Goal: Navigation & Orientation: Find specific page/section

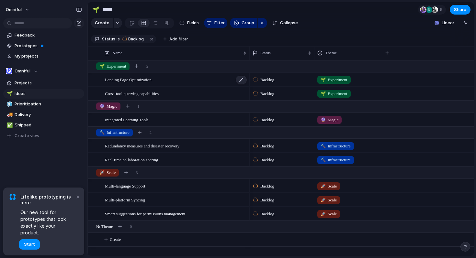
click at [222, 81] on div "Landing Page Optimization" at bounding box center [176, 79] width 142 height 13
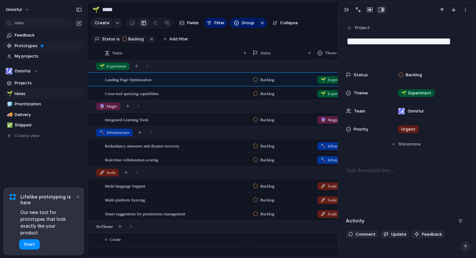
click at [36, 48] on span "Prototypes" at bounding box center [48, 46] width 67 height 6
click at [299, 246] on button "Create" at bounding box center [289, 239] width 390 height 13
click at [354, 249] on div "**********" at bounding box center [405, 136] width 135 height 239
click at [345, 9] on div "button" at bounding box center [346, 9] width 5 height 5
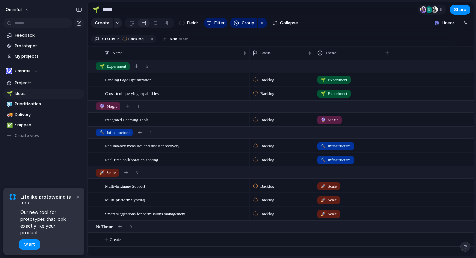
click at [300, 28] on section "Create Fields Filter Group Zoom Collapse Linear" at bounding box center [281, 25] width 386 height 16
click at [27, 112] on span "Delivery" at bounding box center [48, 115] width 67 height 6
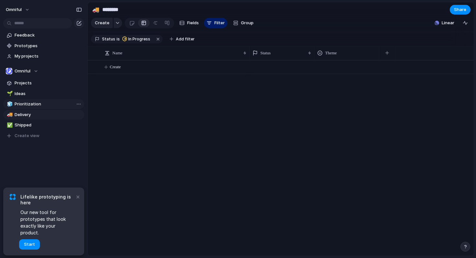
click at [31, 103] on span "Prioritization" at bounding box center [48, 104] width 67 height 6
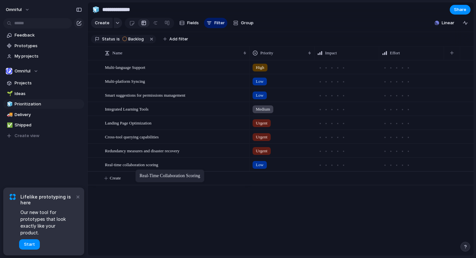
drag, startPoint x: 144, startPoint y: 169, endPoint x: 138, endPoint y: 171, distance: 6.5
click at [182, 210] on div "Multi-language Support Multi-platform Syncing Smart suggestions for permissions…" at bounding box center [281, 158] width 386 height 196
click at [31, 244] on span "Start" at bounding box center [29, 245] width 11 height 6
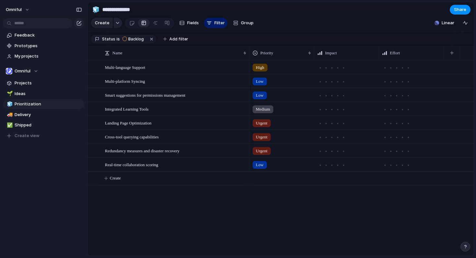
click at [238, 129] on div at bounding box center [238, 129] width 0 height 0
click at [27, 95] on span "Ideas" at bounding box center [48, 94] width 67 height 6
type input "*****"
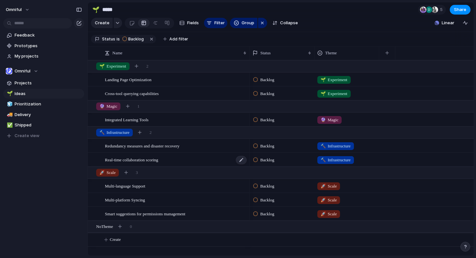
click at [202, 153] on div "Real-time collaboration scoring" at bounding box center [176, 159] width 142 height 13
